Goal: Task Accomplishment & Management: Manage account settings

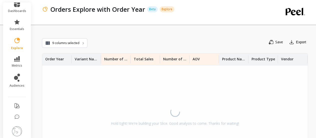
scroll to position [40, 0]
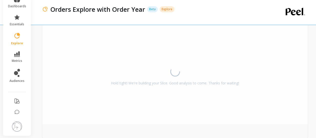
click at [15, 122] on img at bounding box center [17, 126] width 10 height 10
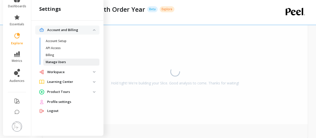
click at [61, 63] on p "Manage Users" at bounding box center [56, 62] width 20 height 4
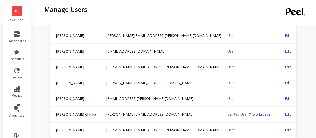
scroll to position [450, 0]
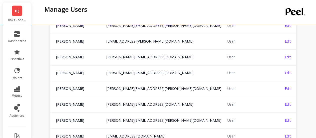
scroll to position [337, 0]
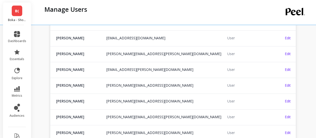
click at [18, 12] on link "B(" at bounding box center [17, 11] width 11 height 11
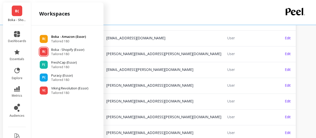
click at [72, 41] on span "Tailored 180" at bounding box center [68, 41] width 35 height 4
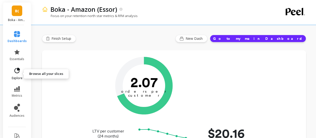
scroll to position [34, 0]
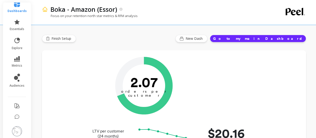
click at [287, 68] on div "Orders per Customer is a core growth metric. The goal is to reach 3 orders per …" at bounding box center [173, 86] width 233 height 58
